Goal: Task Accomplishment & Management: Manage account settings

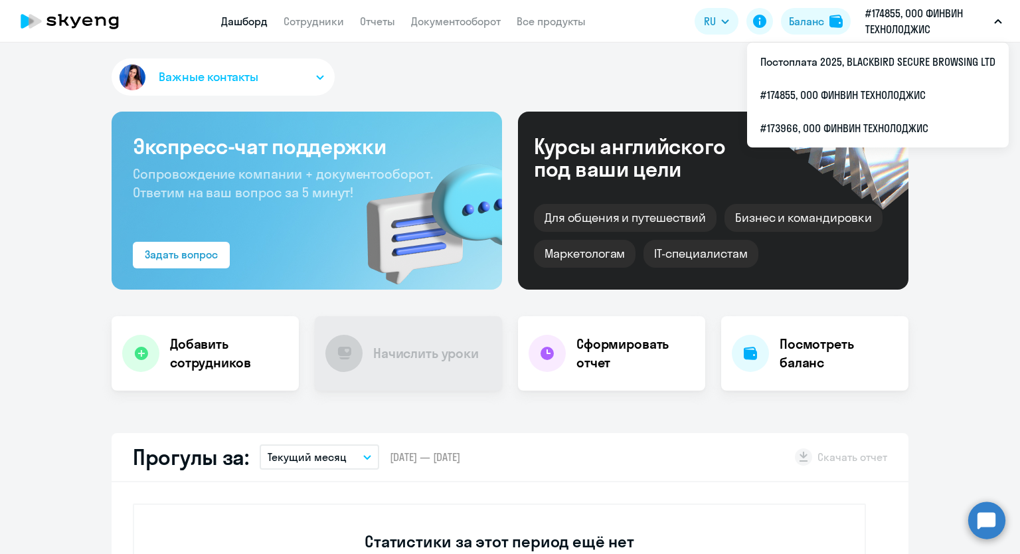
click at [1000, 18] on button "#174855, ООО ФИНВИН ТЕХНОЛОДЖИС" at bounding box center [934, 21] width 150 height 32
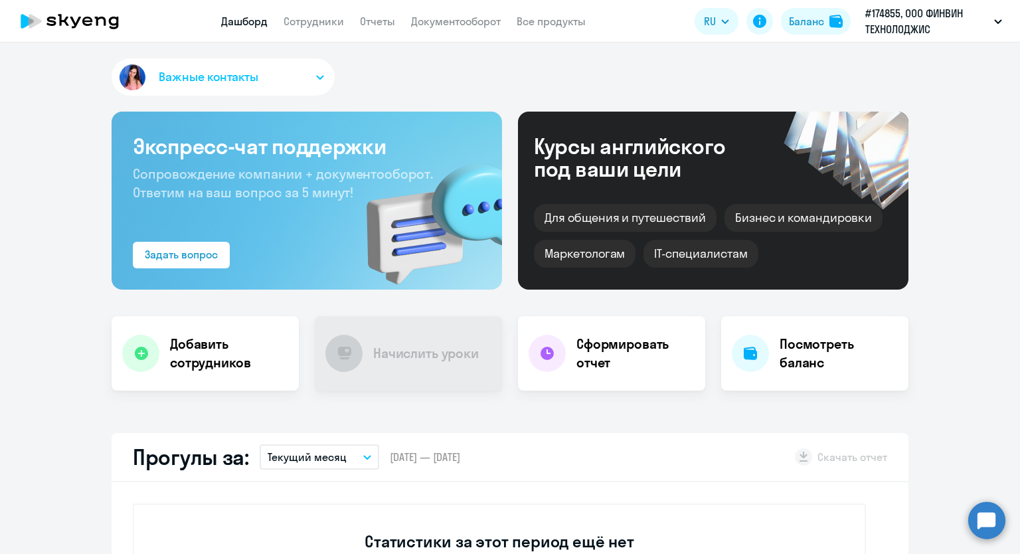
click at [1000, 23] on icon "button" at bounding box center [998, 21] width 8 height 5
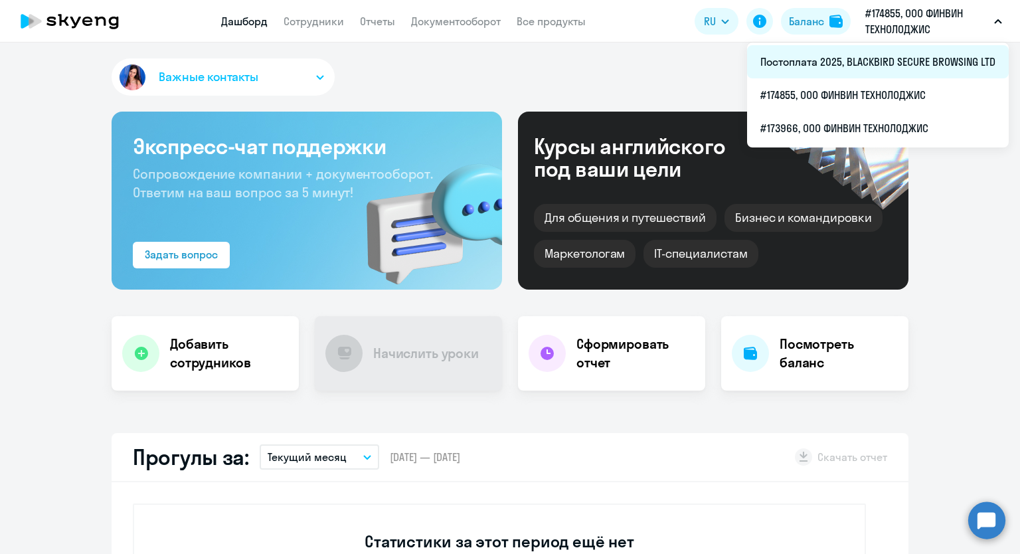
click at [882, 53] on li "Постоплата 2025, BLACKBIRD SECURE BROWSING LTD" at bounding box center [878, 61] width 262 height 33
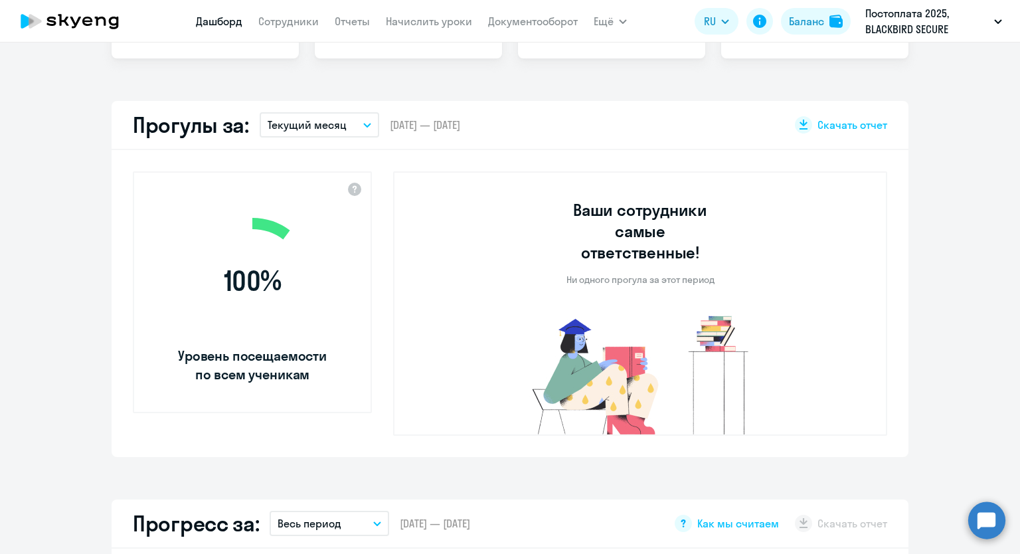
scroll to position [598, 0]
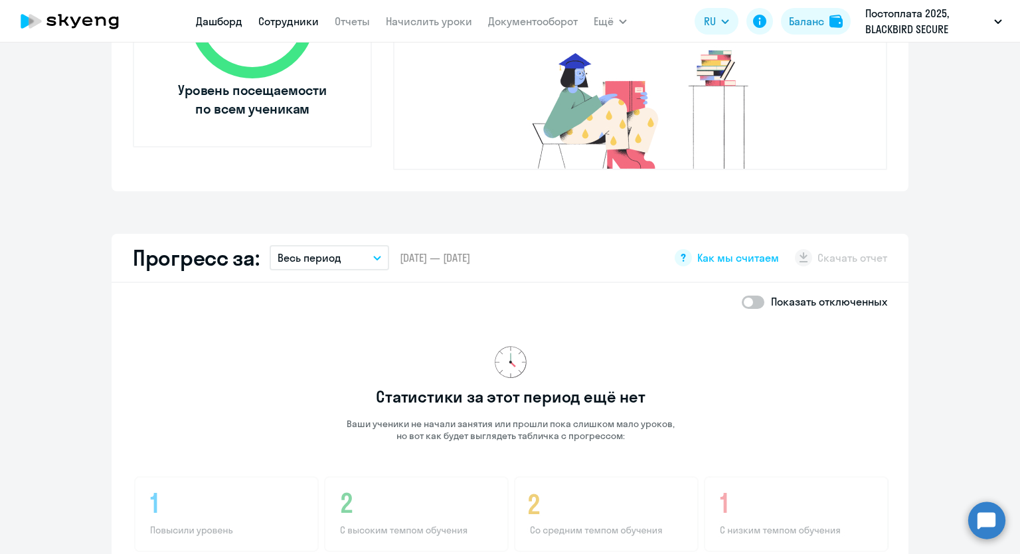
click at [272, 19] on link "Сотрудники" at bounding box center [288, 21] width 60 height 13
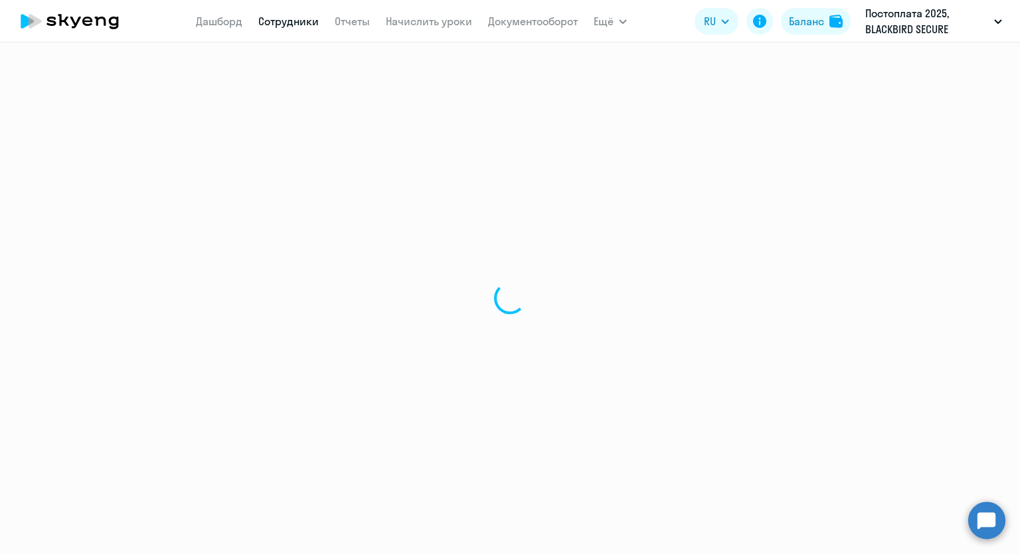
select select "30"
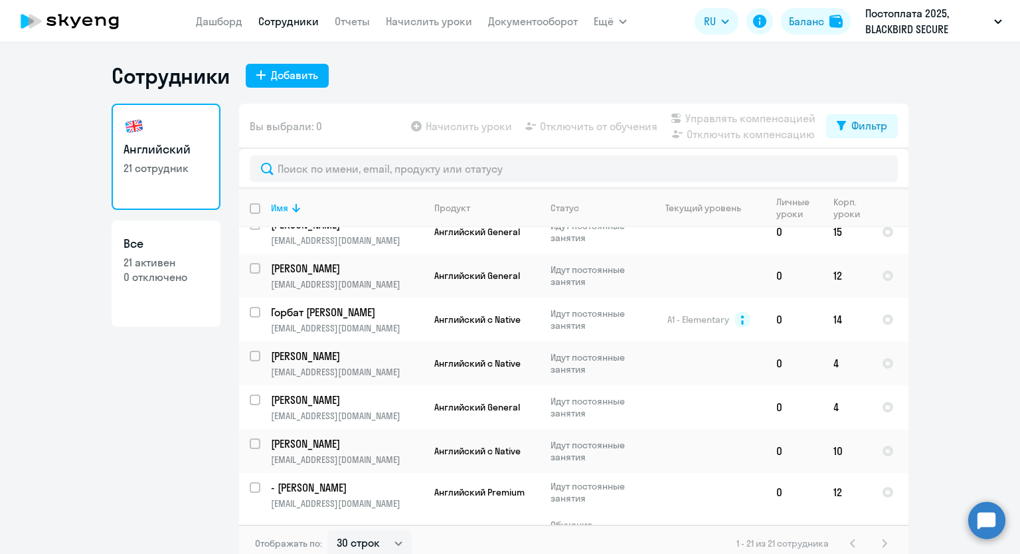
scroll to position [697, 0]
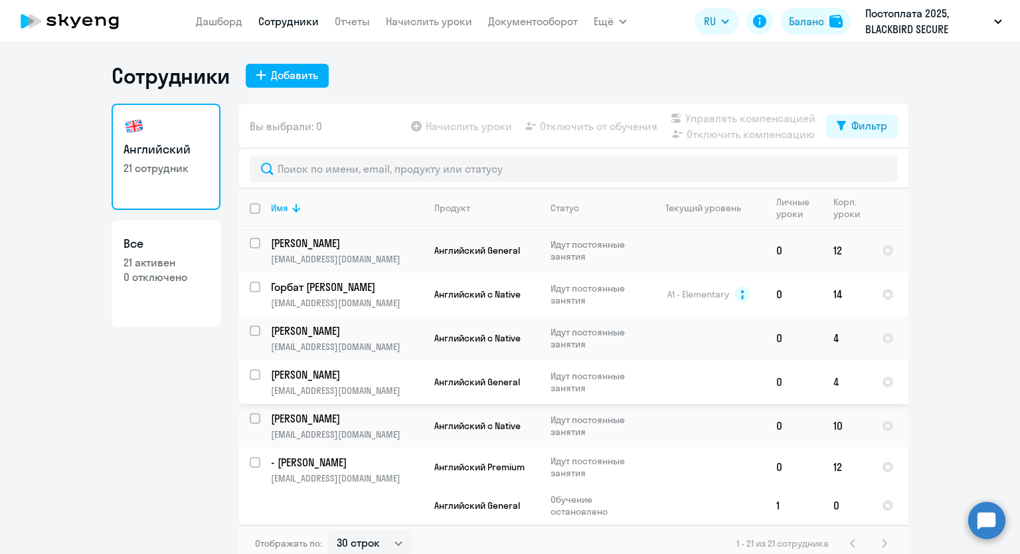
click at [250, 371] on input "select row 21704424" at bounding box center [263, 382] width 27 height 27
checkbox input "true"
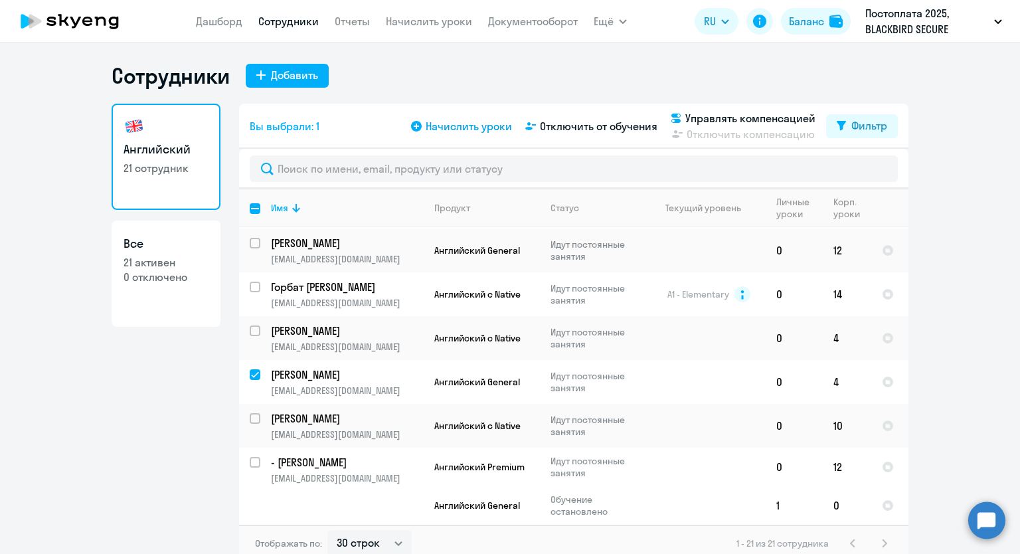
click at [476, 131] on span "Начислить уроки" at bounding box center [469, 126] width 86 height 16
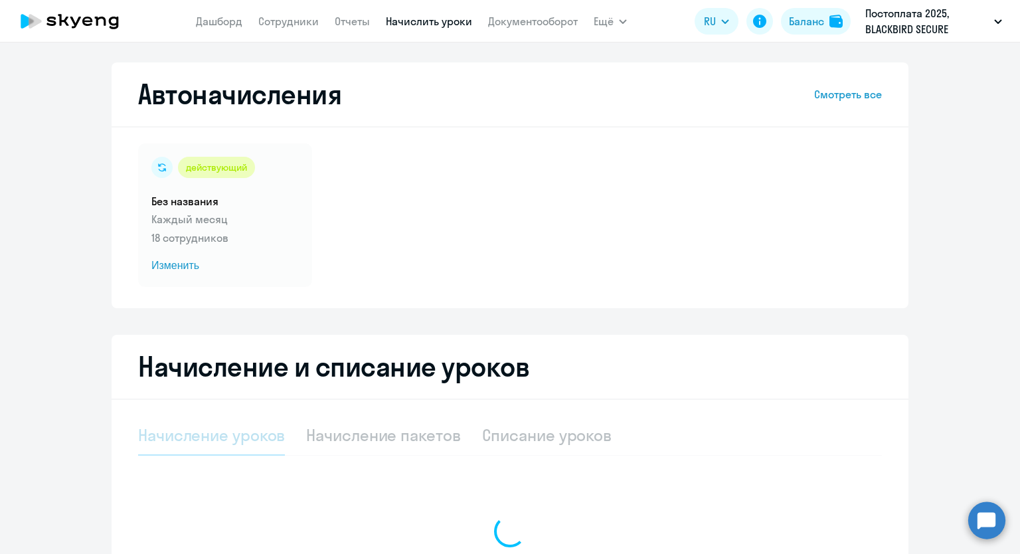
select select "10"
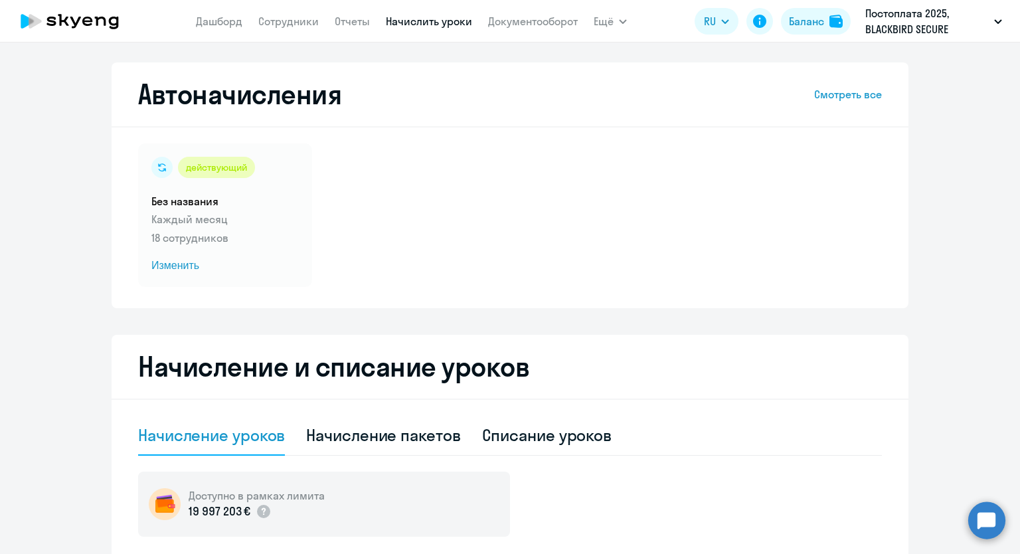
scroll to position [332, 0]
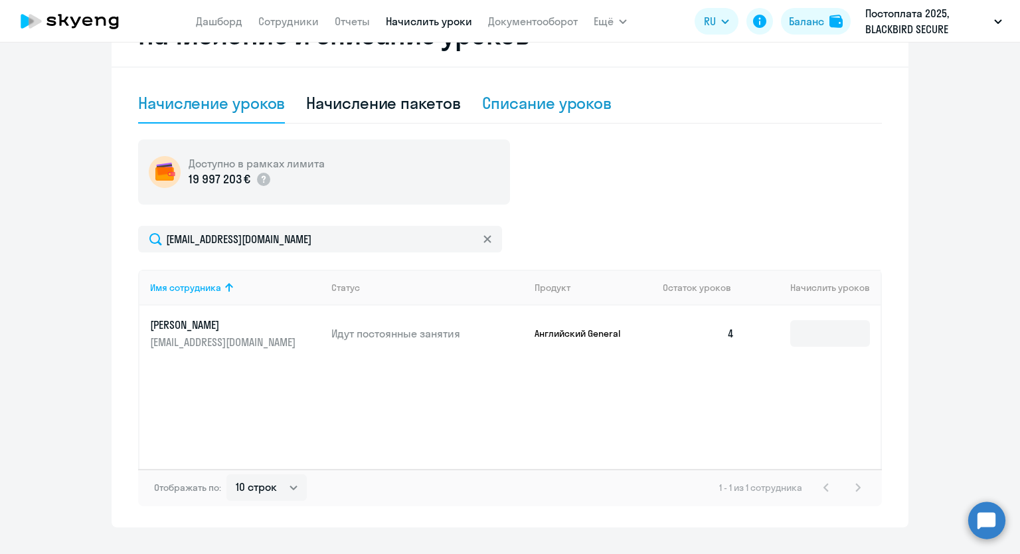
click at [567, 104] on div "Списание уроков" at bounding box center [547, 102] width 130 height 21
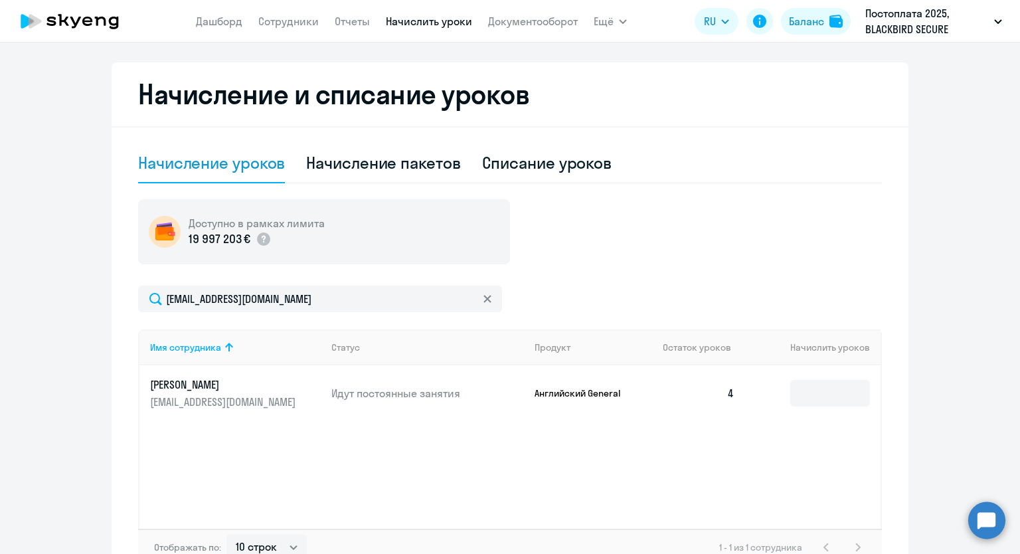
select select "10"
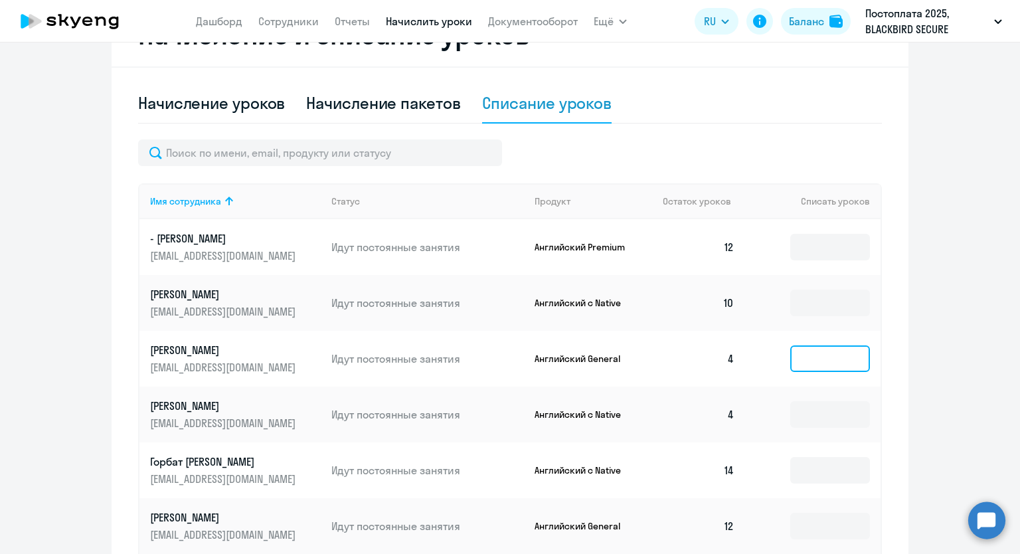
click at [820, 358] on input at bounding box center [830, 358] width 80 height 27
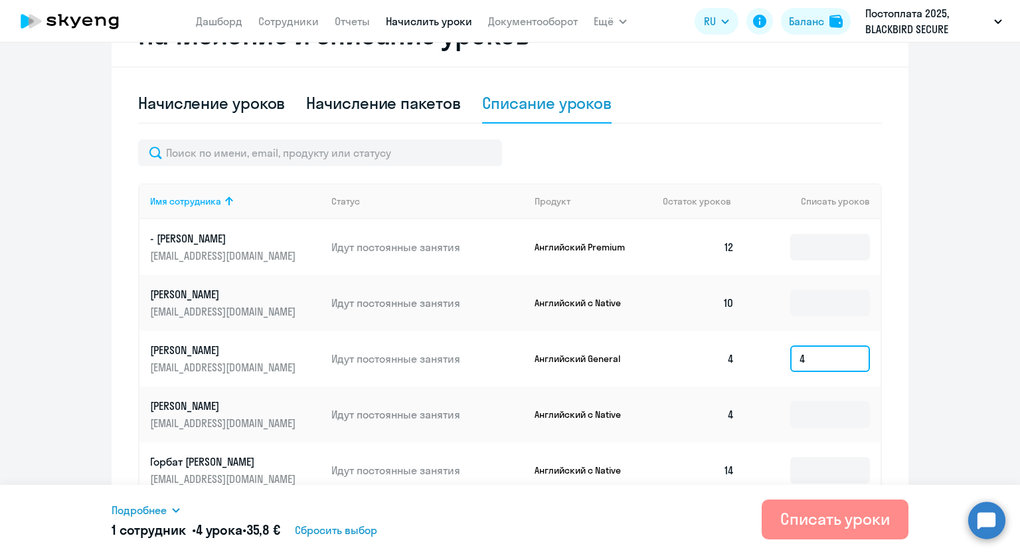
type input "4"
click at [845, 519] on div "Списать уроки" at bounding box center [835, 518] width 110 height 21
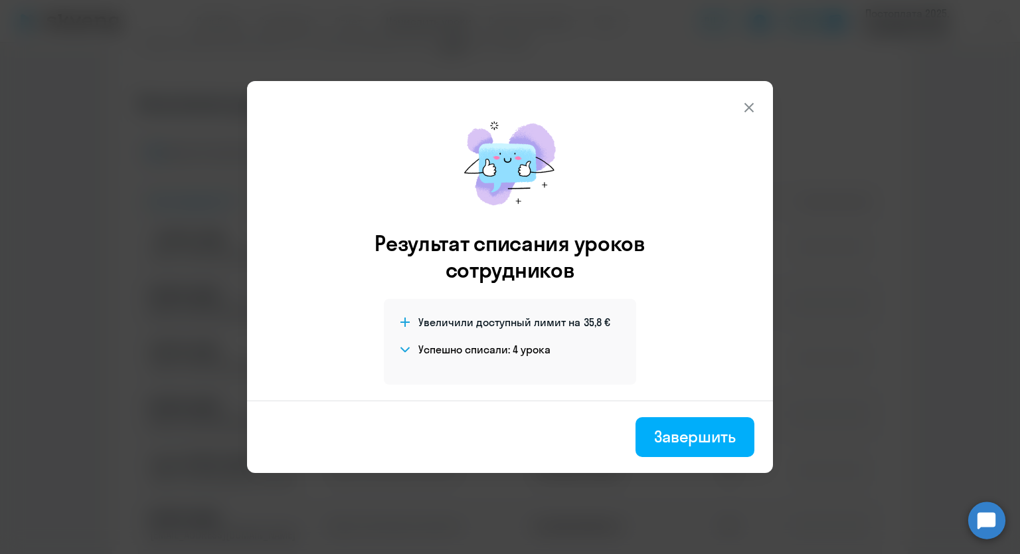
click at [746, 106] on icon at bounding box center [749, 108] width 16 height 16
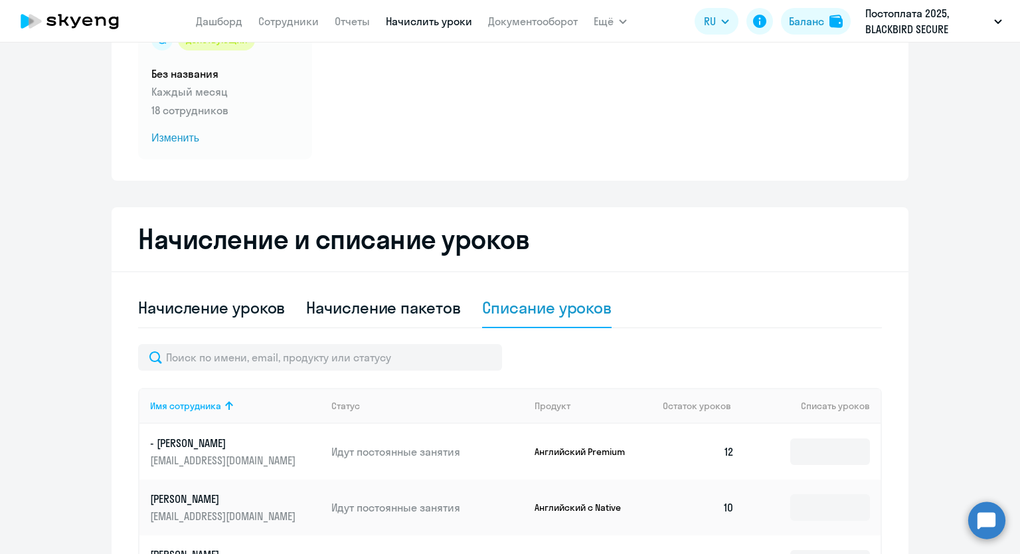
scroll to position [0, 0]
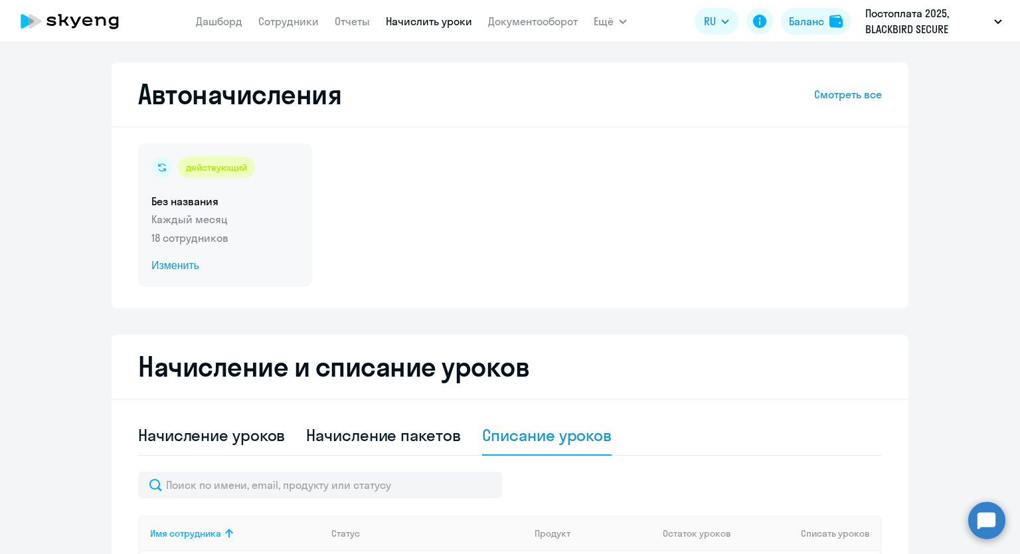
click at [189, 266] on span "Изменить" at bounding box center [224, 266] width 147 height 16
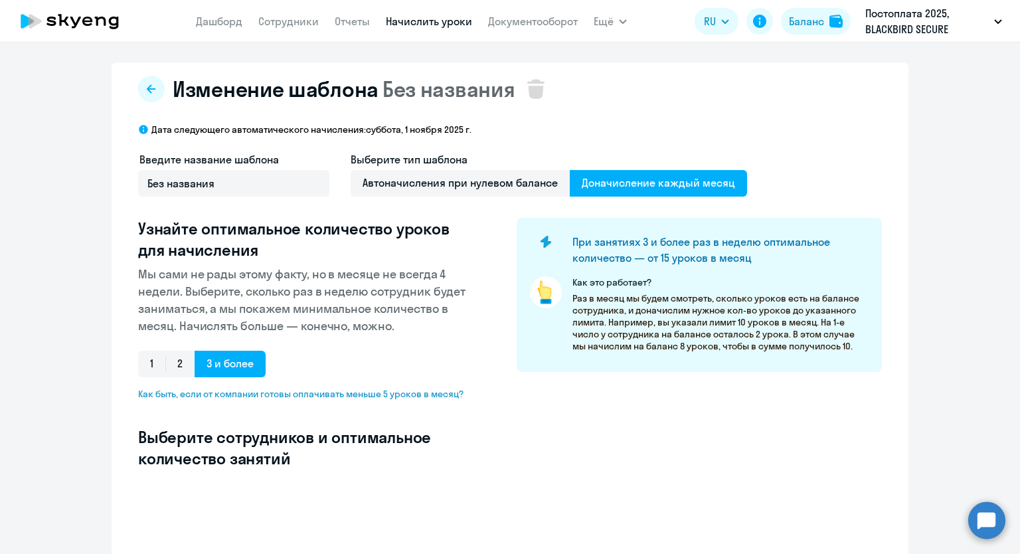
select select "10"
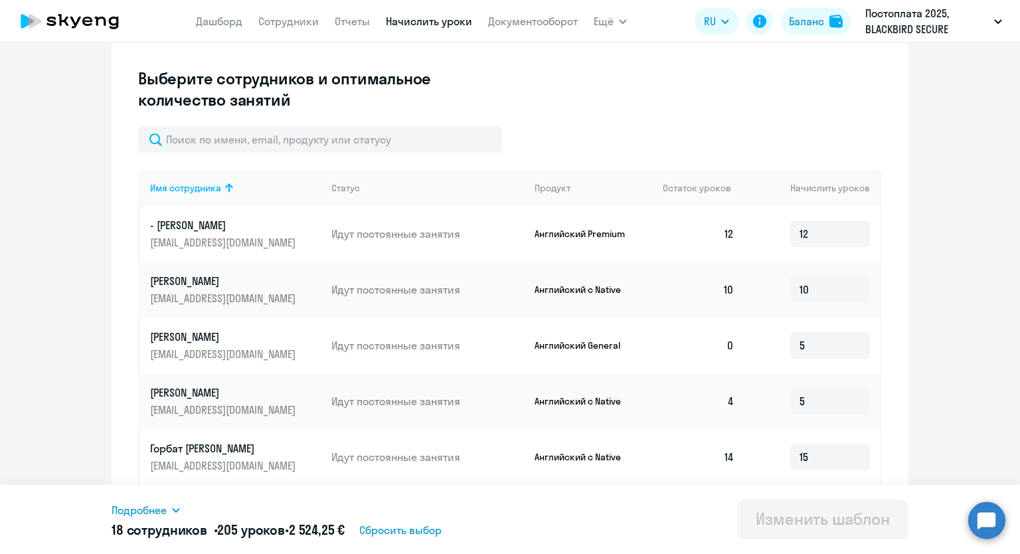
scroll to position [485, 0]
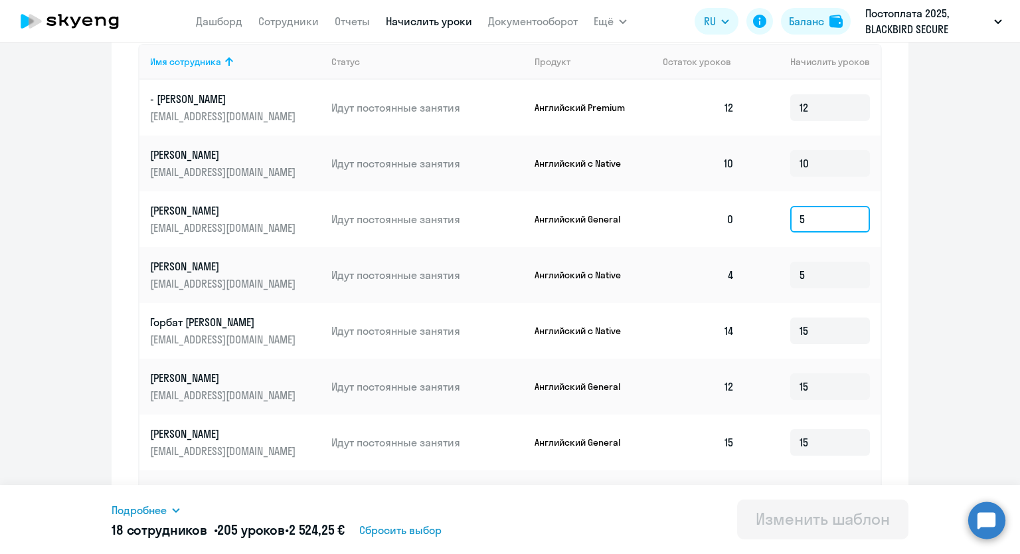
click at [811, 222] on input "5" at bounding box center [830, 219] width 80 height 27
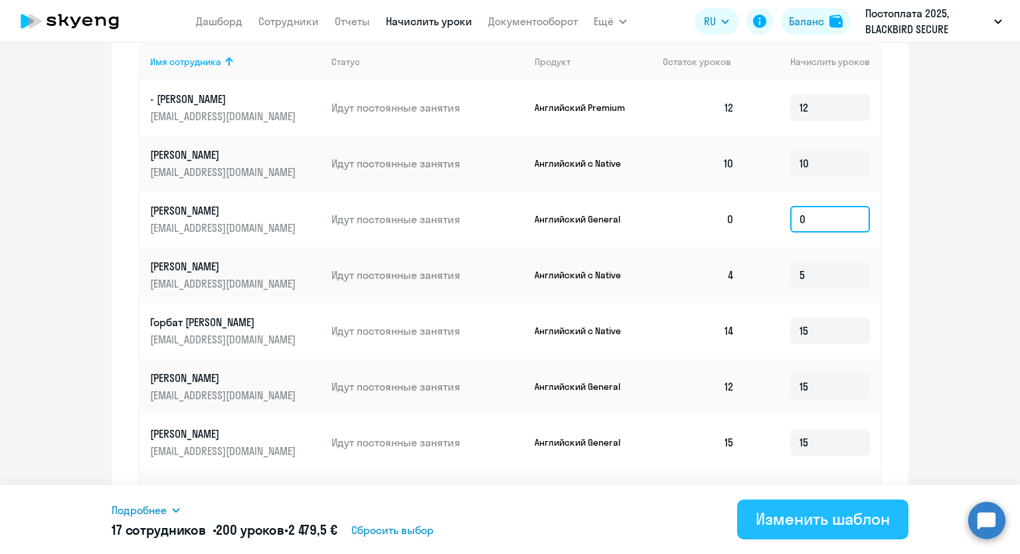
type input "0"
click at [810, 521] on div "Изменить шаблон" at bounding box center [823, 518] width 134 height 21
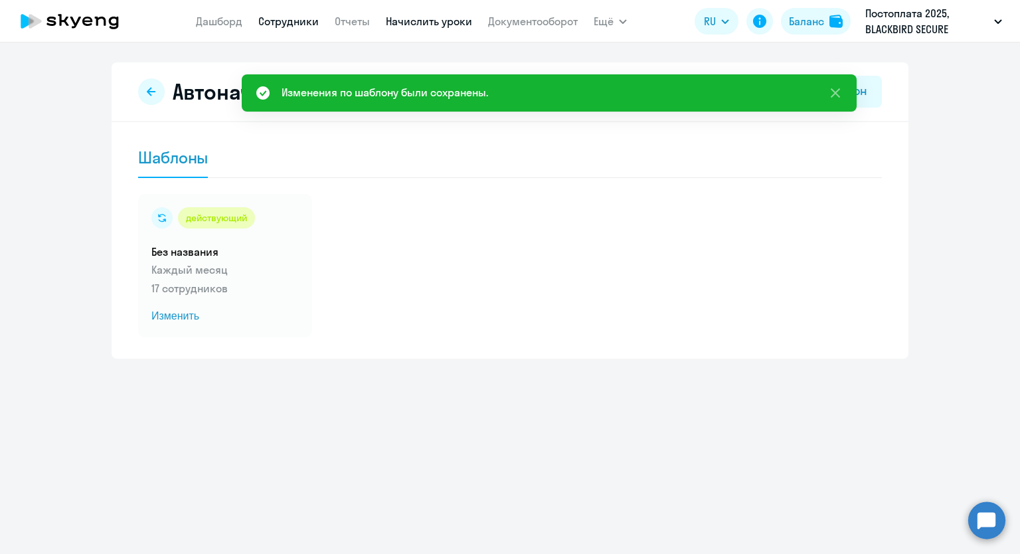
click at [284, 22] on link "Сотрудники" at bounding box center [288, 21] width 60 height 13
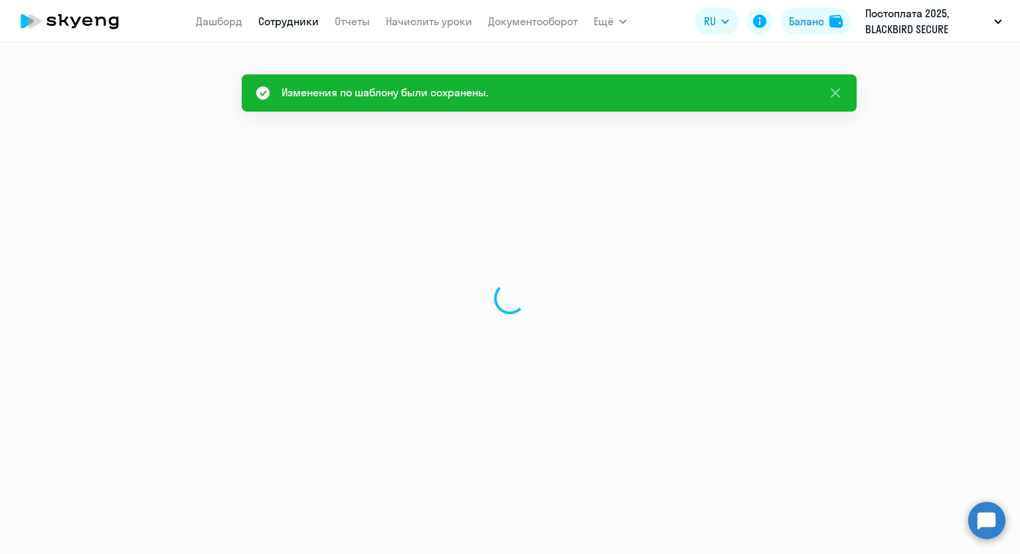
select select "30"
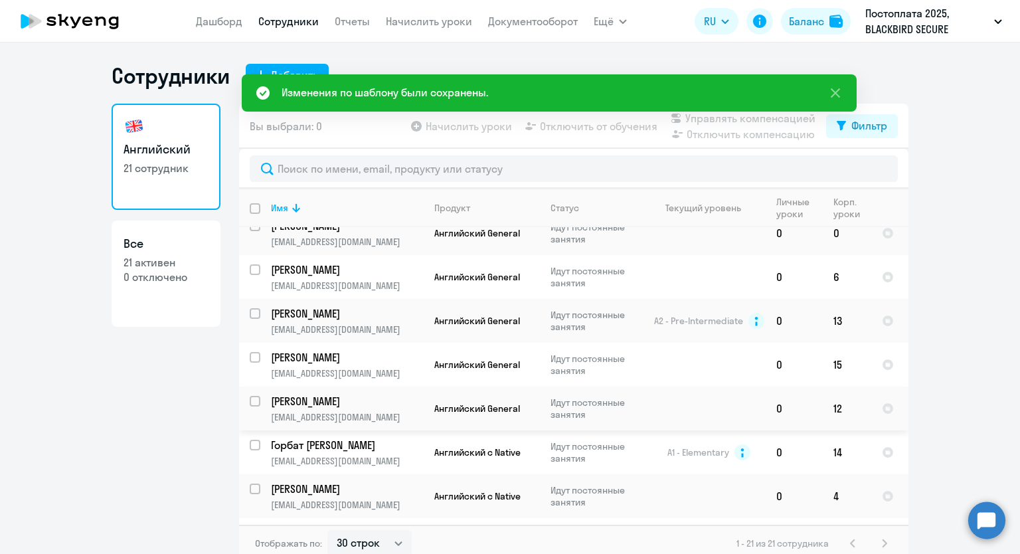
scroll to position [697, 0]
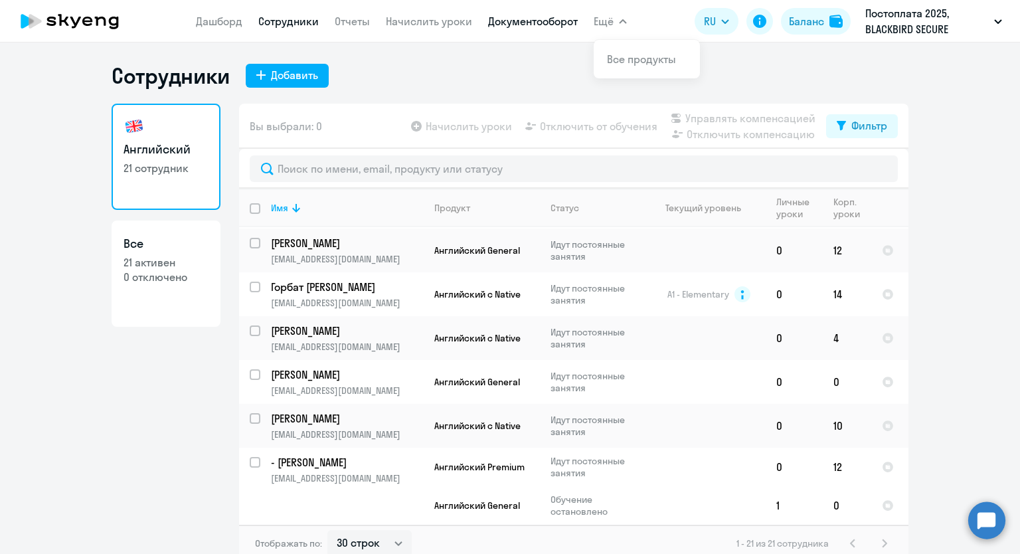
click at [538, 20] on link "Документооборот" at bounding box center [533, 21] width 90 height 13
